Goal: Check status: Check status

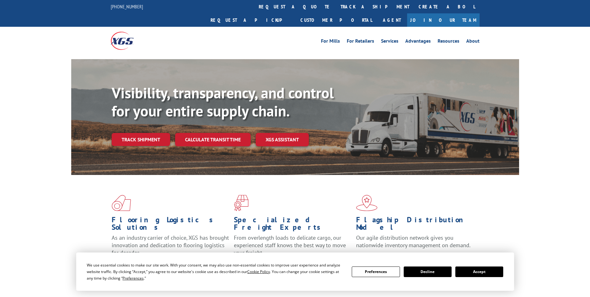
click at [482, 275] on button "Accept" at bounding box center [480, 271] width 48 height 11
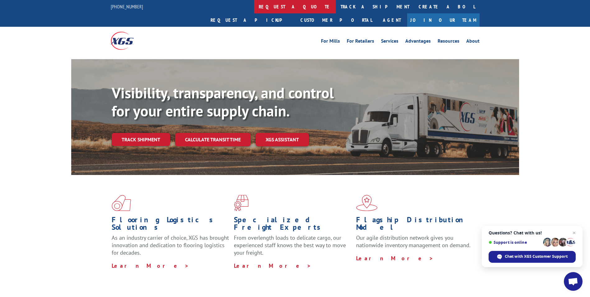
click at [254, 6] on link "request a quote" at bounding box center [295, 6] width 82 height 13
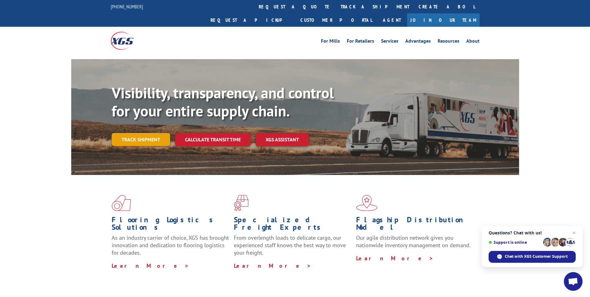
click at [139, 133] on link "Track shipment" at bounding box center [141, 139] width 59 height 13
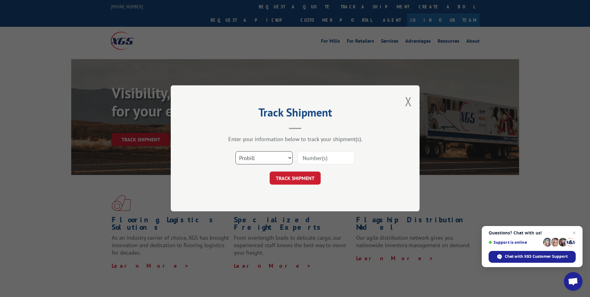
click at [279, 157] on select "Select category... Probill BOL PO" at bounding box center [264, 158] width 57 height 13
select select "bol"
click at [236, 152] on select "Select category... Probill BOL PO" at bounding box center [264, 158] width 57 height 13
click at [317, 165] on div "Select category... Probill BOL PO" at bounding box center [295, 158] width 187 height 21
click at [321, 157] on input at bounding box center [326, 158] width 57 height 13
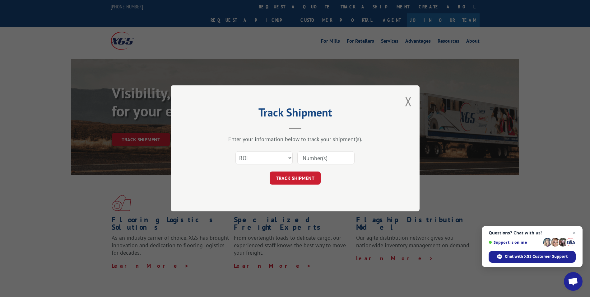
paste input "2875737"
type input "2875737"
click at [301, 182] on button "TRACK SHIPMENT" at bounding box center [295, 178] width 51 height 13
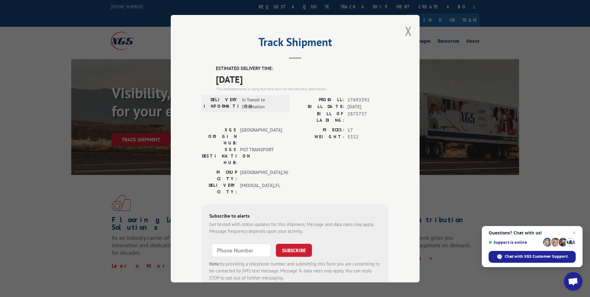
click at [351, 100] on span "17693392" at bounding box center [368, 99] width 41 height 7
click at [405, 31] on button "Close modal" at bounding box center [408, 31] width 7 height 16
